Goal: Find specific page/section: Find specific page/section

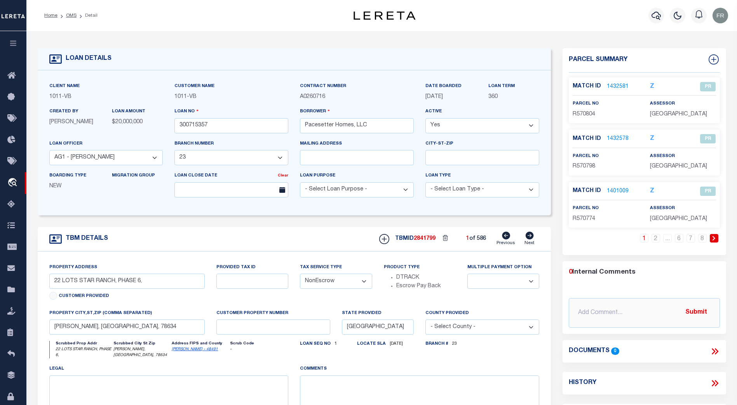
select select "7434"
select select "65"
select select "NonEscrow"
click at [12, 204] on icon at bounding box center [13, 205] width 12 height 10
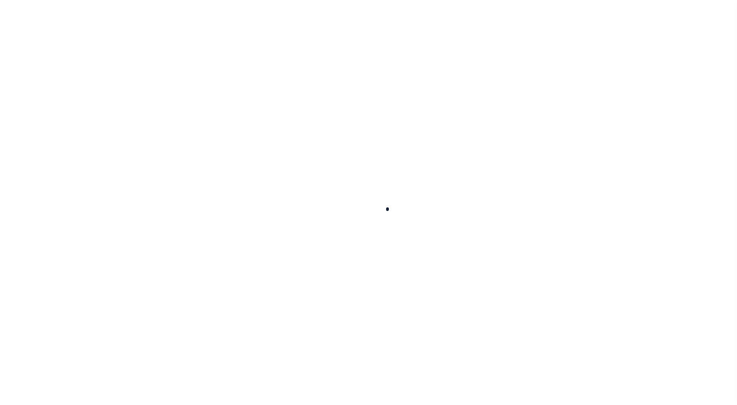
select select
select select "100"
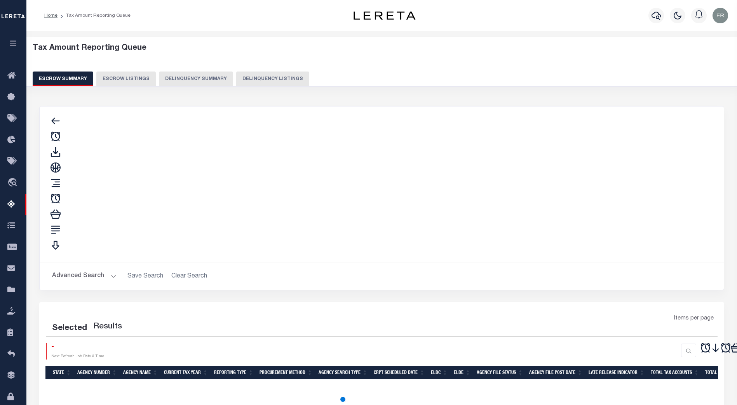
click at [112, 268] on button "Advanced Search" at bounding box center [84, 275] width 64 height 15
select select "100"
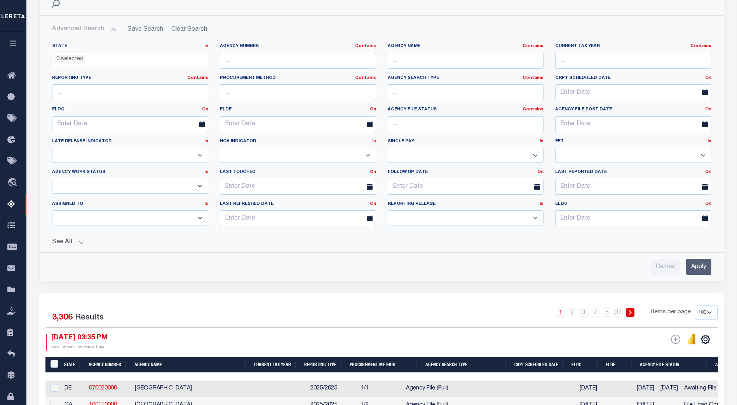
scroll to position [117, 0]
click at [80, 242] on button "See All" at bounding box center [381, 242] width 659 height 7
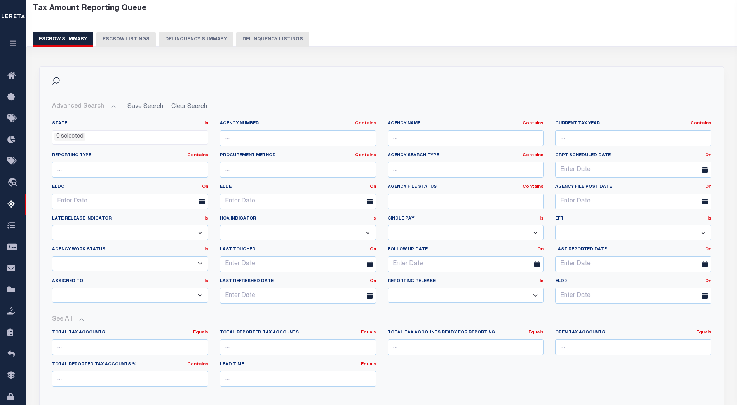
scroll to position [39, 0]
click at [70, 139] on li "0 selected" at bounding box center [69, 137] width 31 height 9
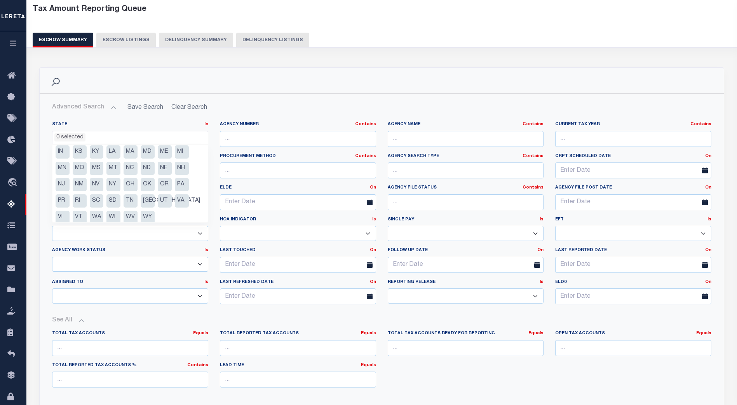
scroll to position [39, 0]
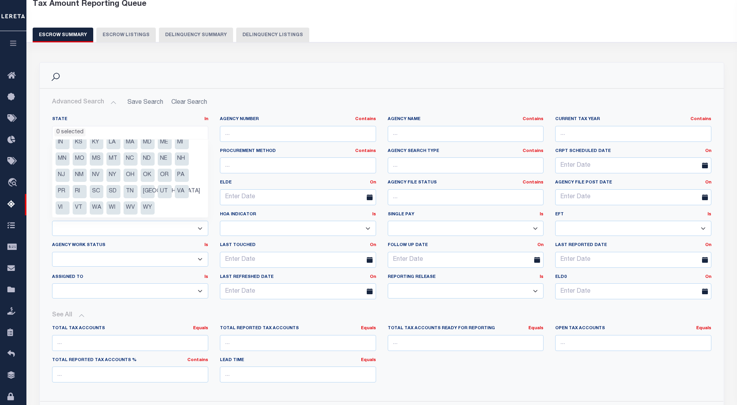
click at [163, 179] on li "OR" at bounding box center [165, 175] width 14 height 13
select select "OR"
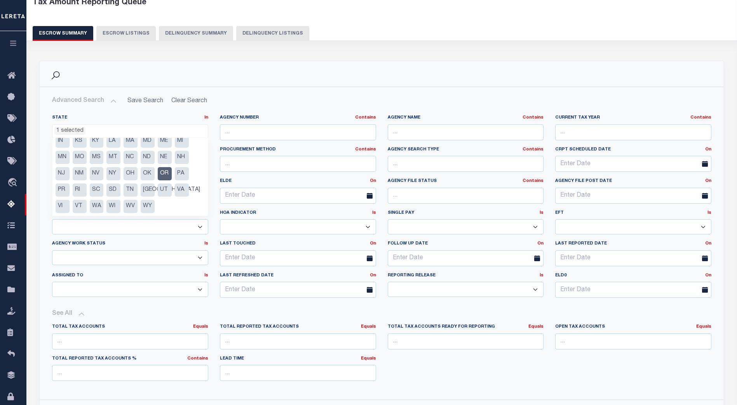
scroll to position [46, 0]
click at [305, 93] on h2 "Advanced Search Save Search Clear Search" at bounding box center [382, 100] width 672 height 15
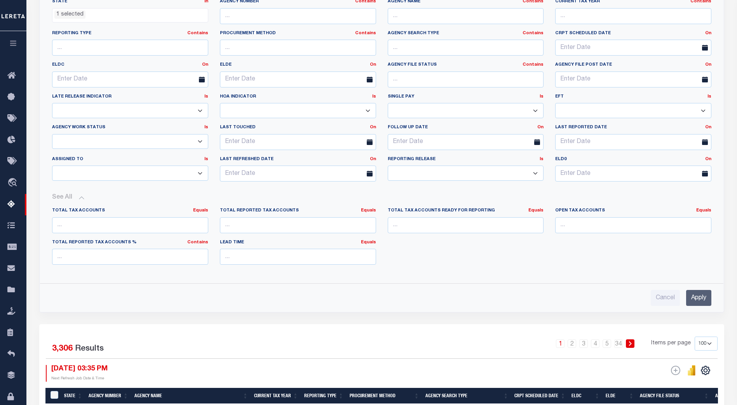
scroll to position [162, 0]
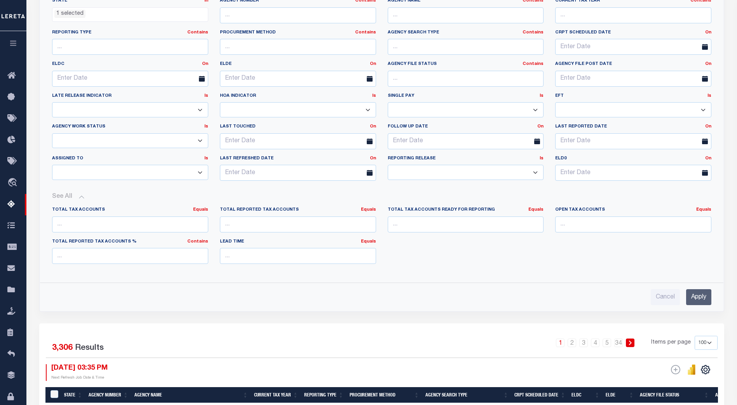
click at [698, 294] on input "Apply" at bounding box center [698, 297] width 25 height 16
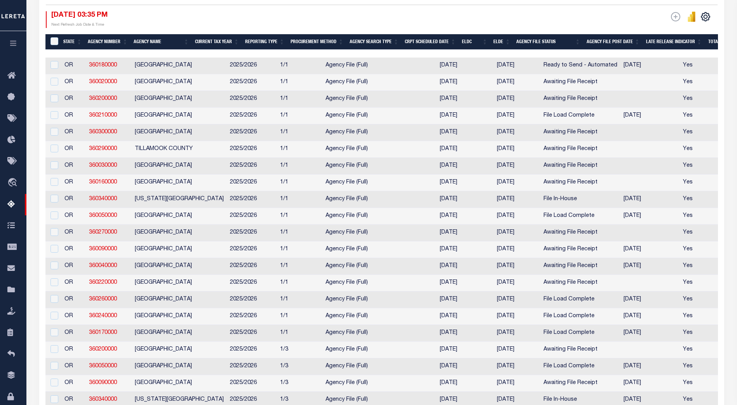
scroll to position [163, 0]
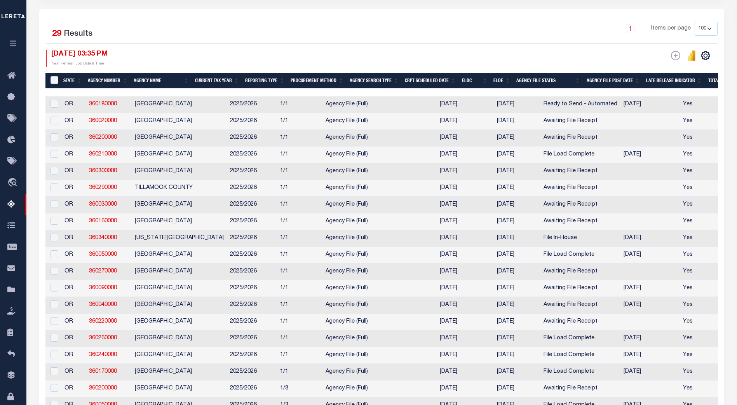
click at [156, 75] on th "Agency Name" at bounding box center [161, 81] width 61 height 16
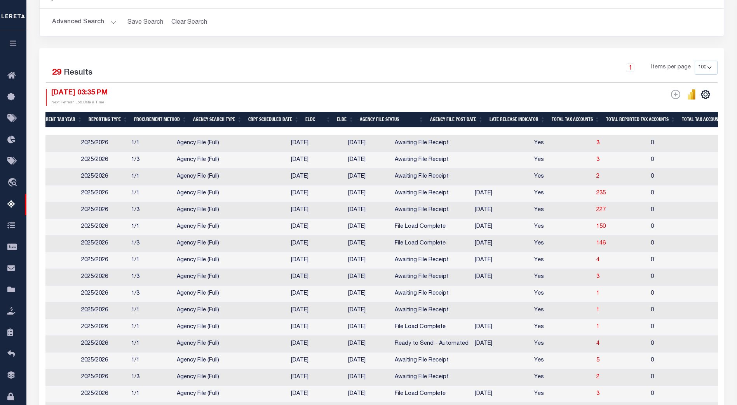
scroll to position [0, 0]
